Goal: Transaction & Acquisition: Purchase product/service

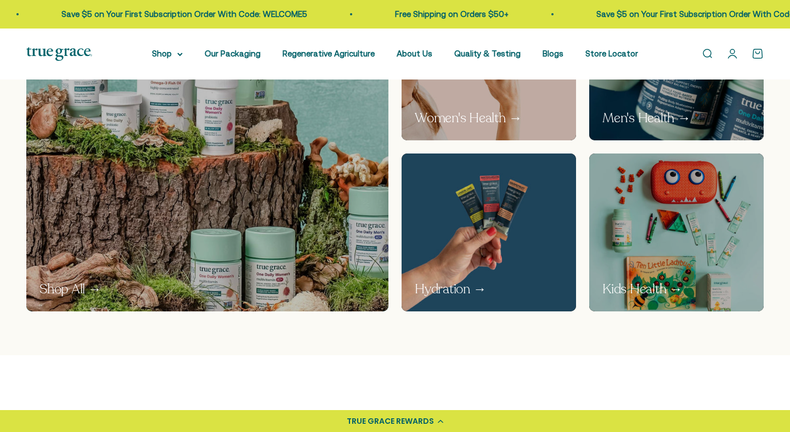
scroll to position [694, 0]
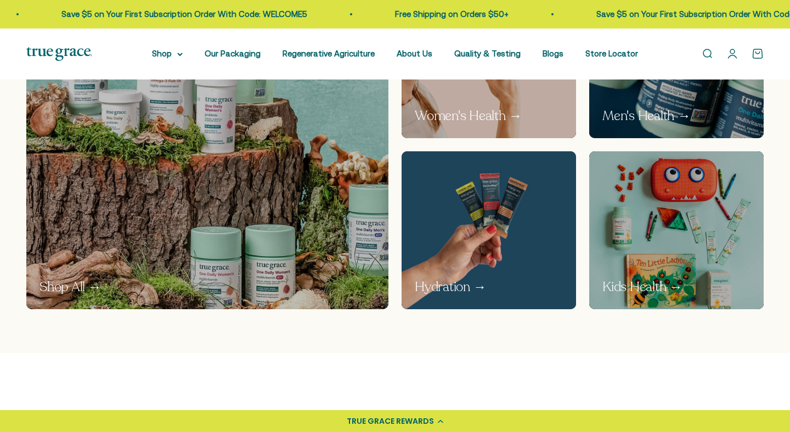
click at [734, 54] on link "Open account page" at bounding box center [732, 54] width 12 height 12
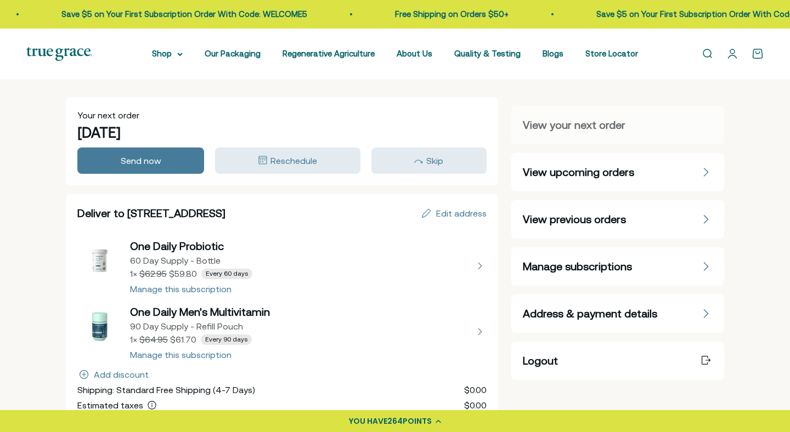
click at [550, 262] on span "Manage subscriptions" at bounding box center [577, 266] width 109 height 15
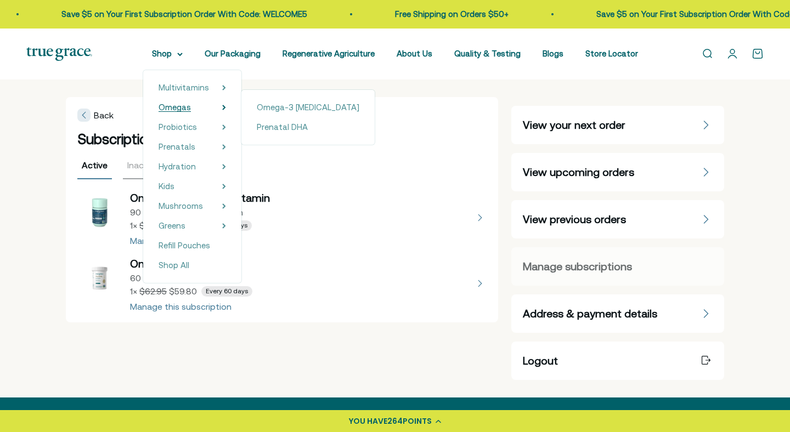
click at [169, 107] on span "Omegas" at bounding box center [175, 107] width 32 height 9
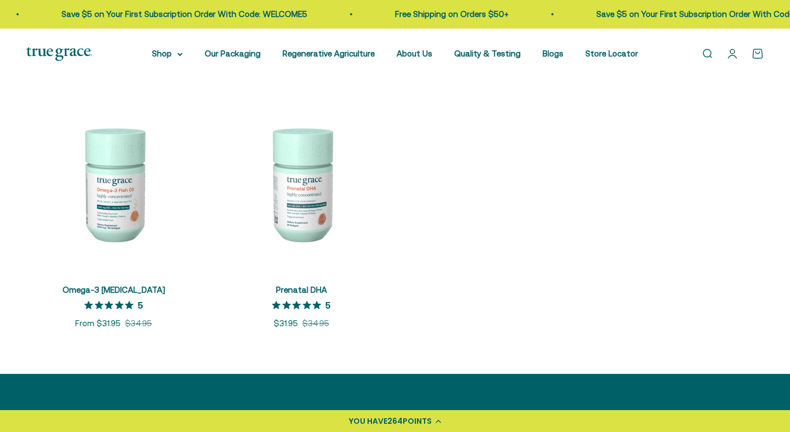
scroll to position [232, 0]
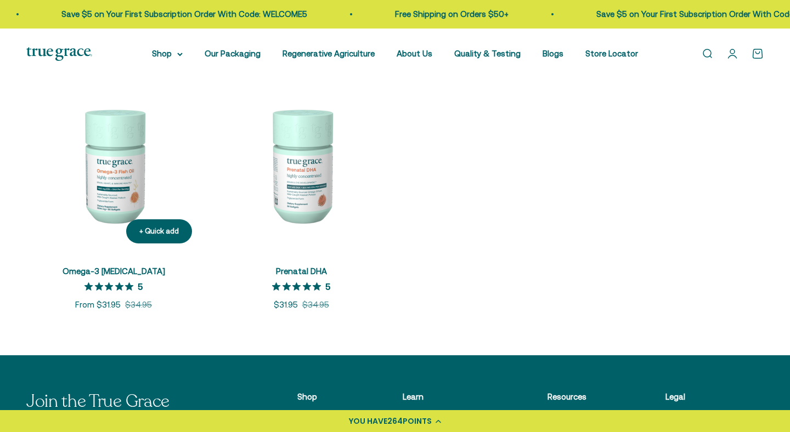
click at [111, 172] on img at bounding box center [113, 165] width 174 height 174
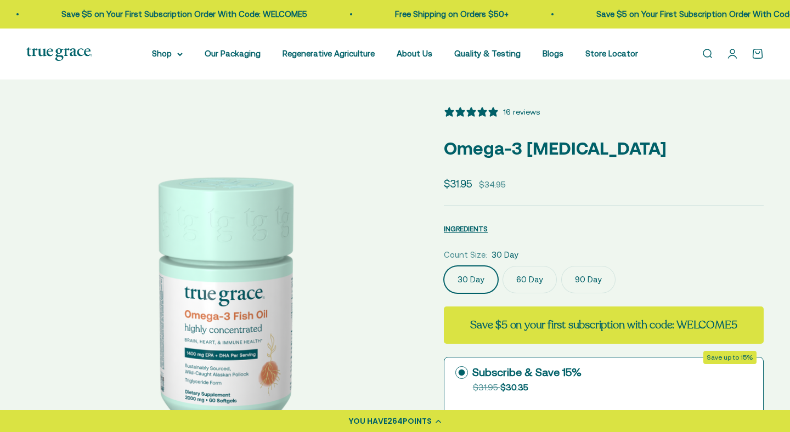
select select "3"
click at [587, 276] on label "90 Day" at bounding box center [588, 279] width 54 height 27
click at [444, 266] on input "90 Day" at bounding box center [443, 265] width 1 height 1
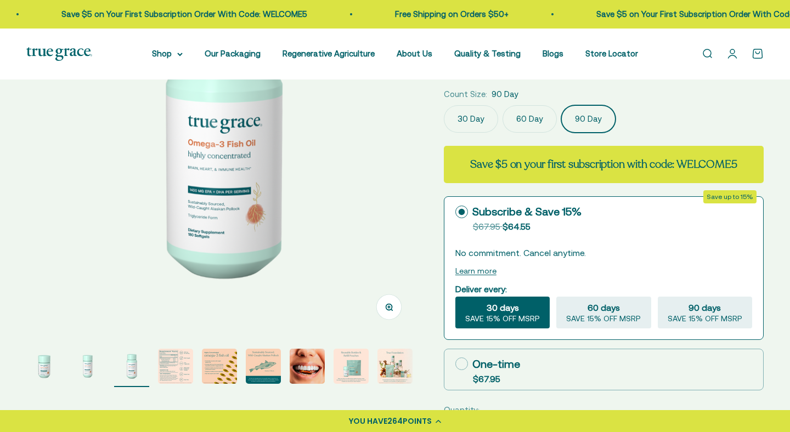
scroll to position [164, 0]
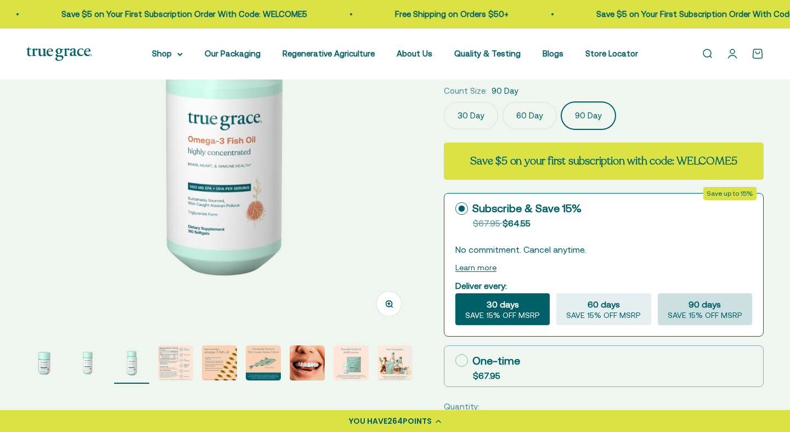
click at [699, 306] on span "90 days" at bounding box center [704, 304] width 32 height 13
click at [658, 293] on input "90 days SAVE 15% OFF MSRP" at bounding box center [657, 293] width 1 height 1
radio input "true"
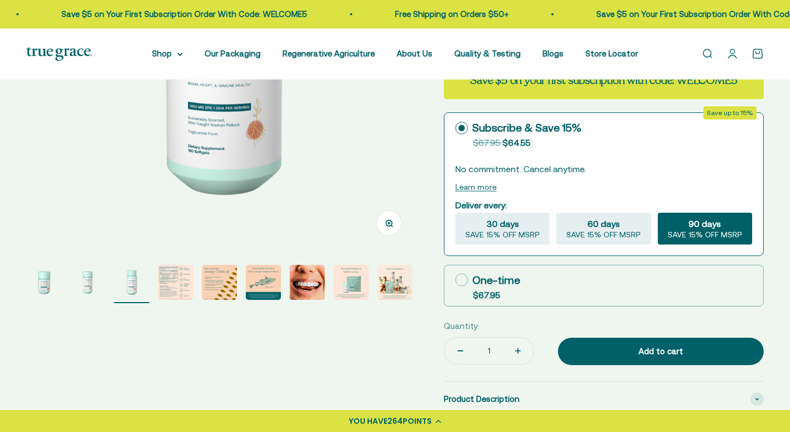
scroll to position [245, 0]
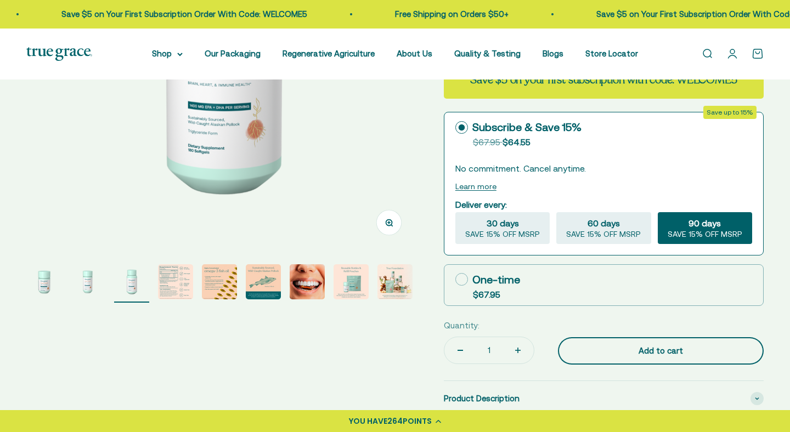
click at [671, 349] on div "Add to cart" at bounding box center [661, 350] width 162 height 13
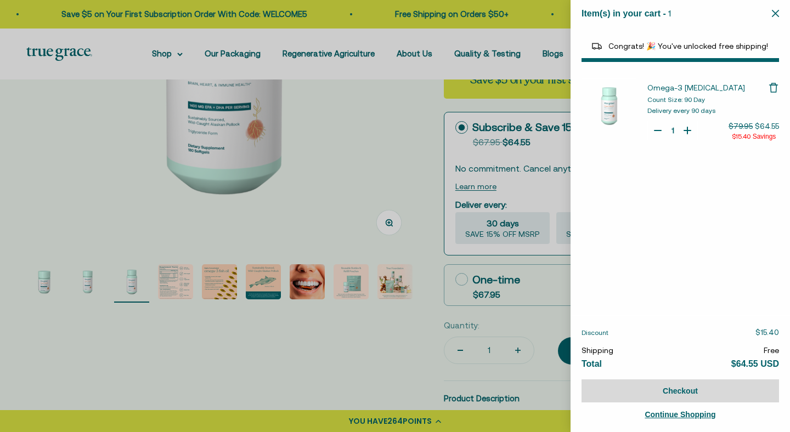
select select "44878154563798"
select select "40058346897600"
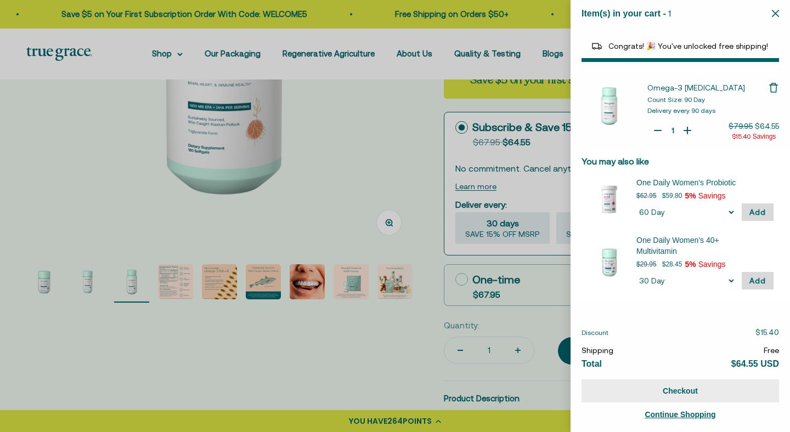
click at [677, 391] on button "Checkout" at bounding box center [679, 391] width 197 height 23
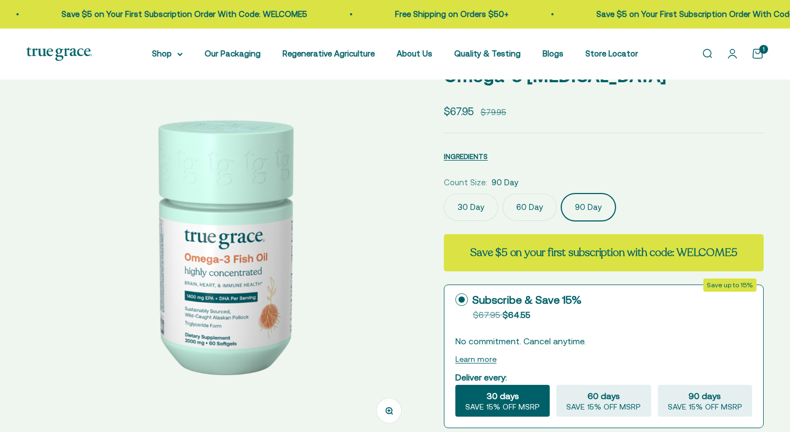
scroll to position [0, 808]
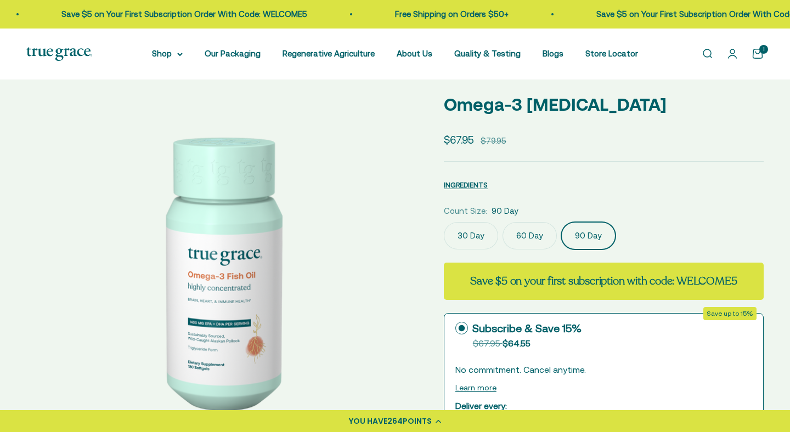
select select "3"
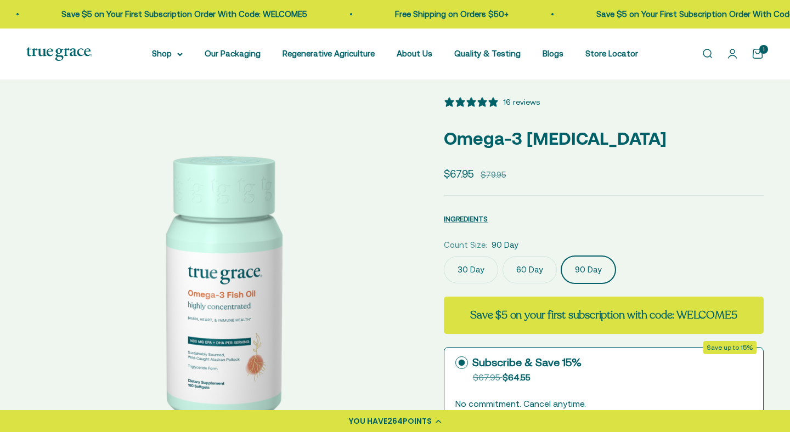
scroll to position [0, 0]
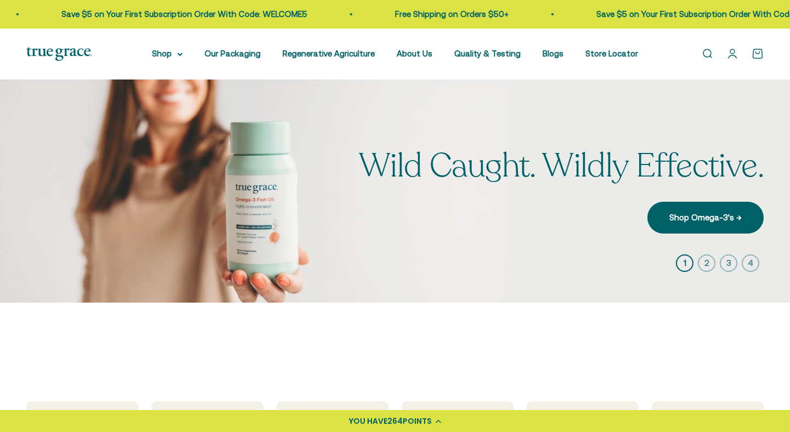
scroll to position [694, 0]
